Goal: Task Accomplishment & Management: Manage account settings

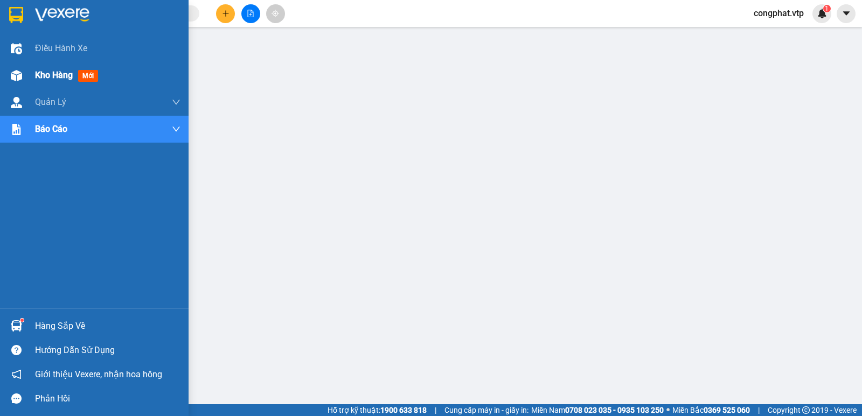
click at [45, 80] on span "Kho hàng" at bounding box center [54, 75] width 38 height 10
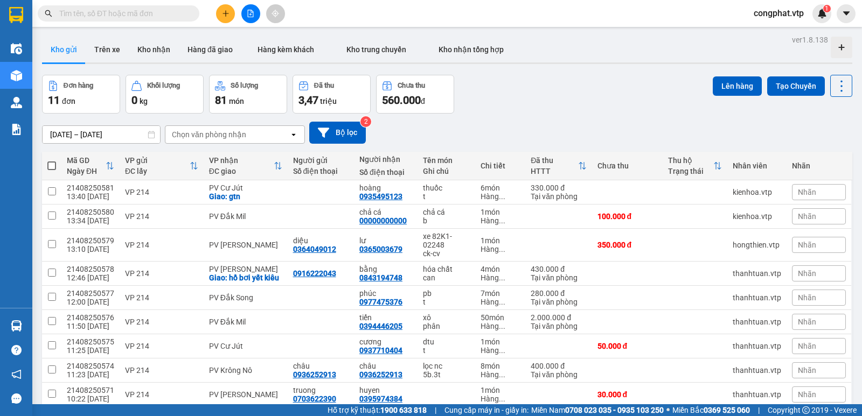
click at [781, 12] on span "congphat.vtp" at bounding box center [778, 12] width 67 height 13
click at [769, 37] on span "Đăng xuất" at bounding box center [783, 33] width 46 height 12
